Goal: Information Seeking & Learning: Compare options

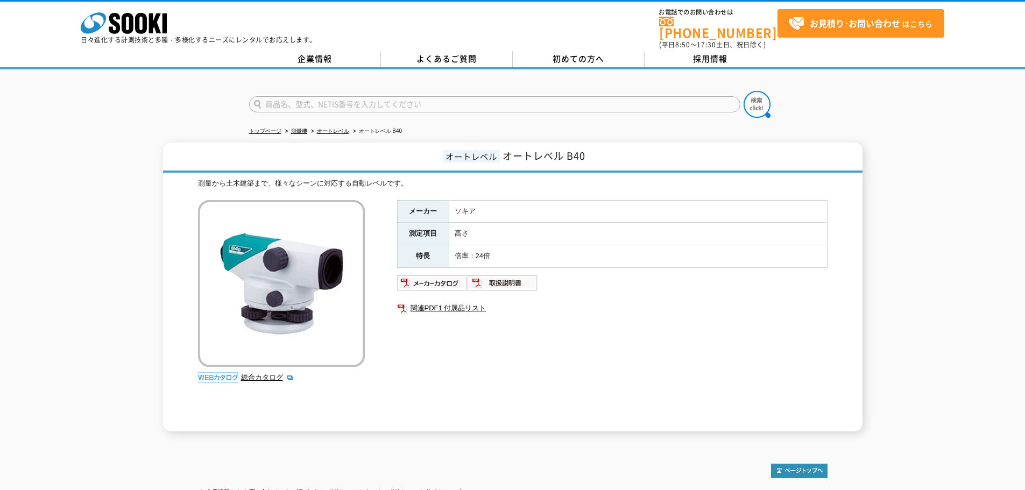
click at [441, 274] on img at bounding box center [432, 282] width 70 height 17
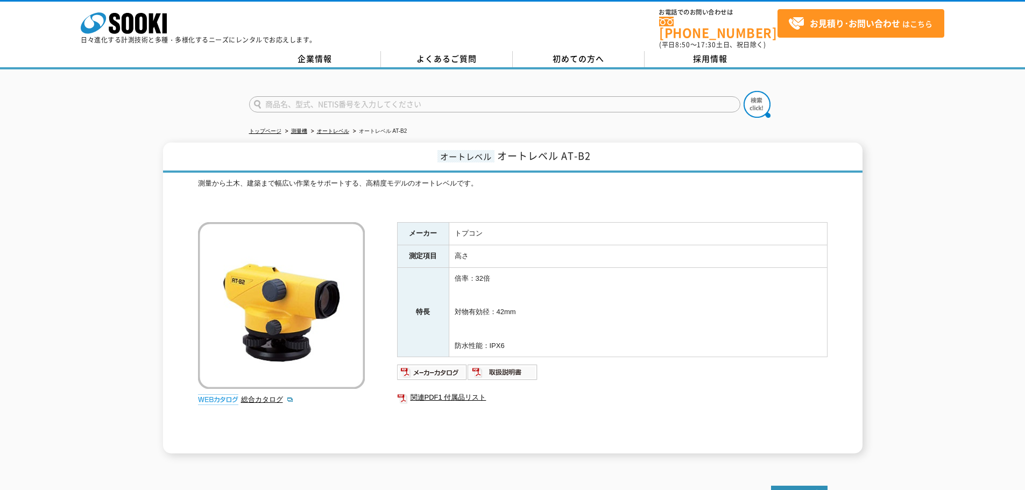
scroll to position [110, 0]
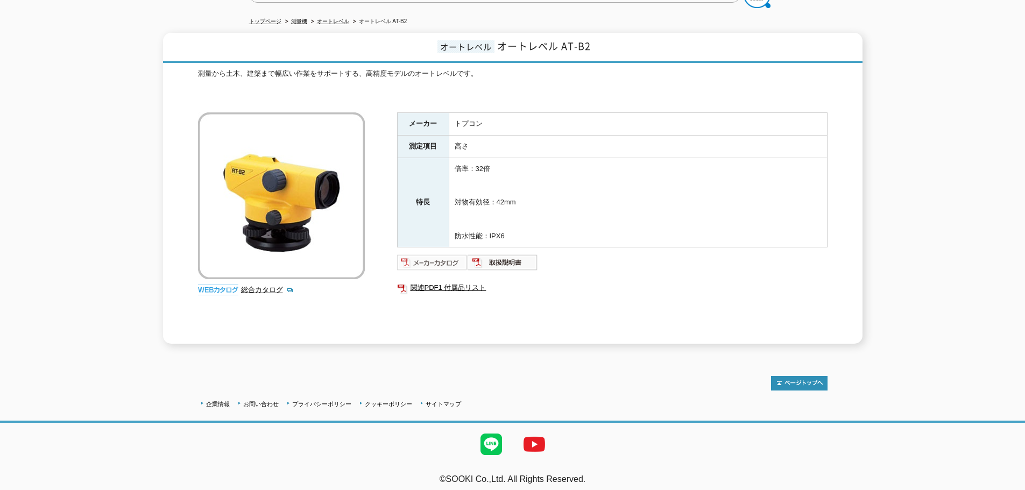
click at [425, 256] on img at bounding box center [432, 262] width 70 height 17
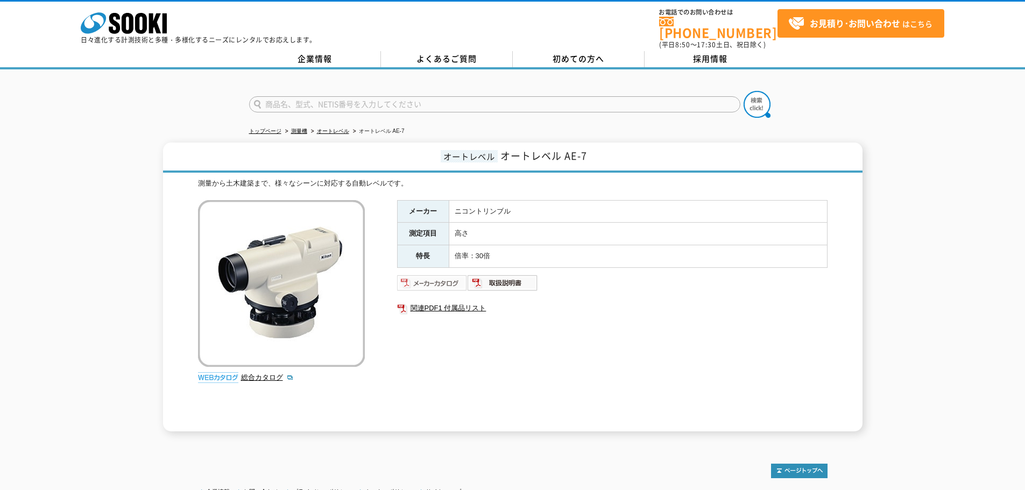
click at [448, 274] on img at bounding box center [432, 282] width 70 height 17
